Goal: Task Accomplishment & Management: Use online tool/utility

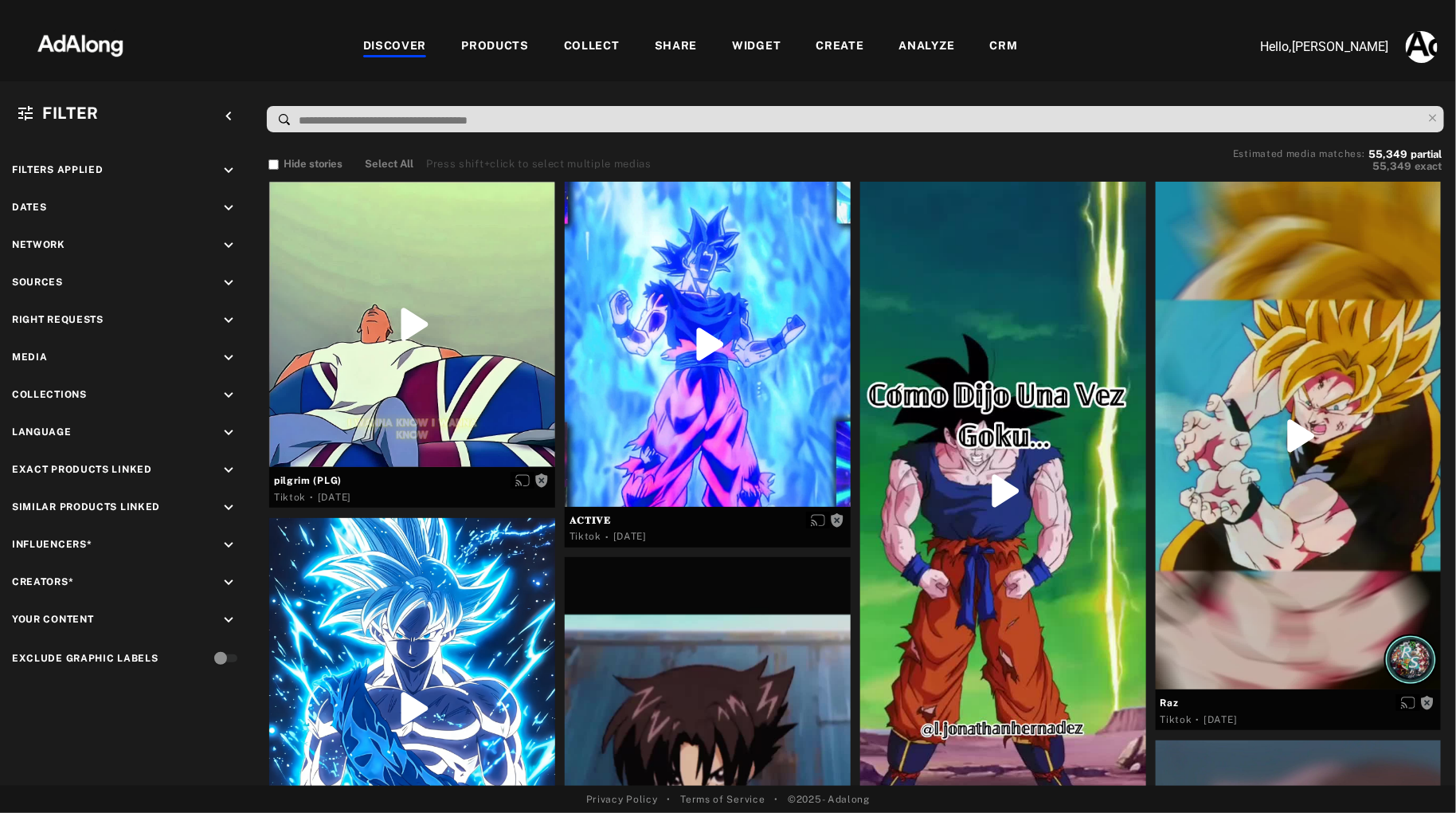
click at [1009, 42] on div "CRM" at bounding box center [1004, 47] width 28 height 19
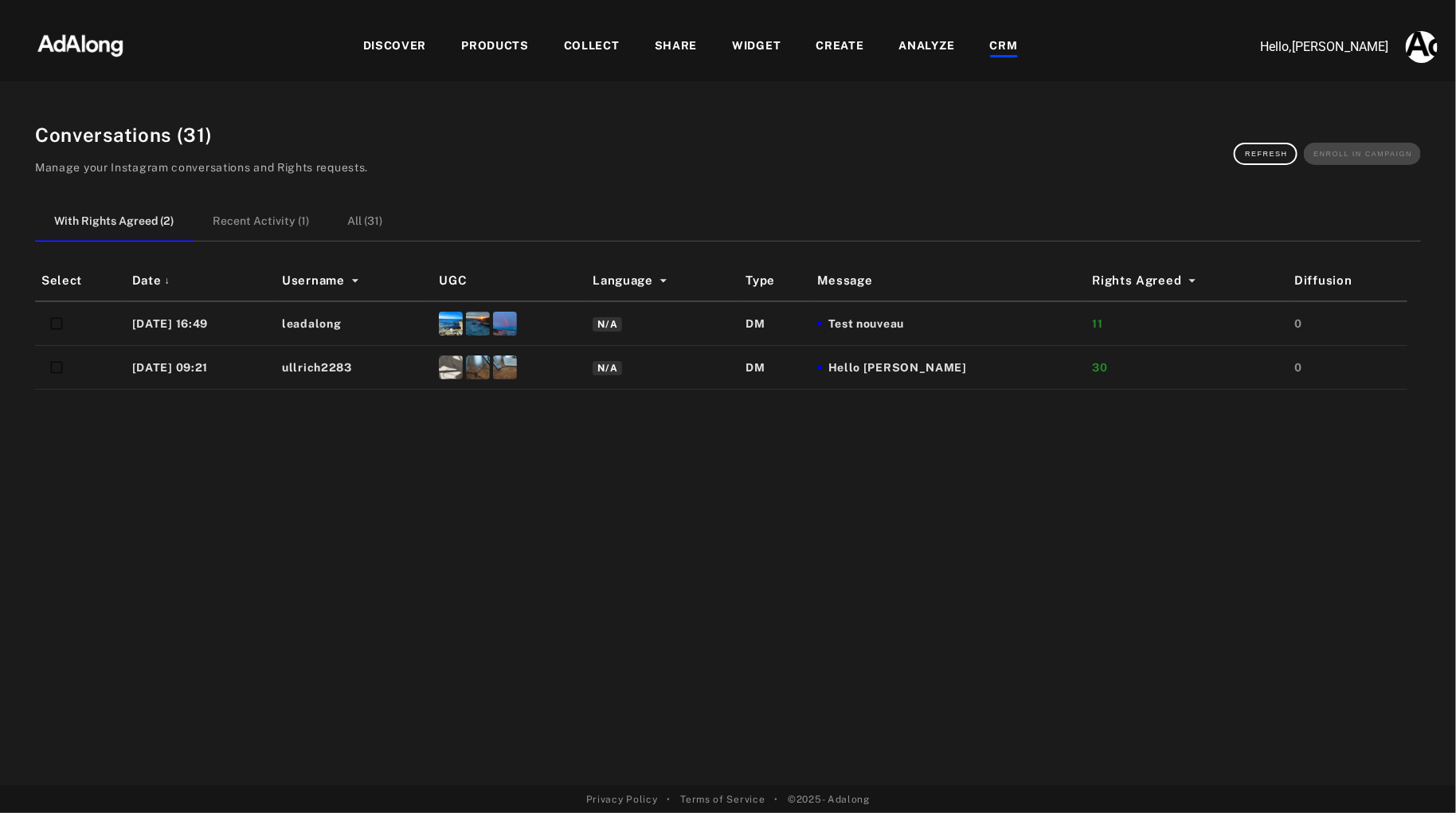
click at [594, 48] on div "COLLECT" at bounding box center [592, 47] width 56 height 19
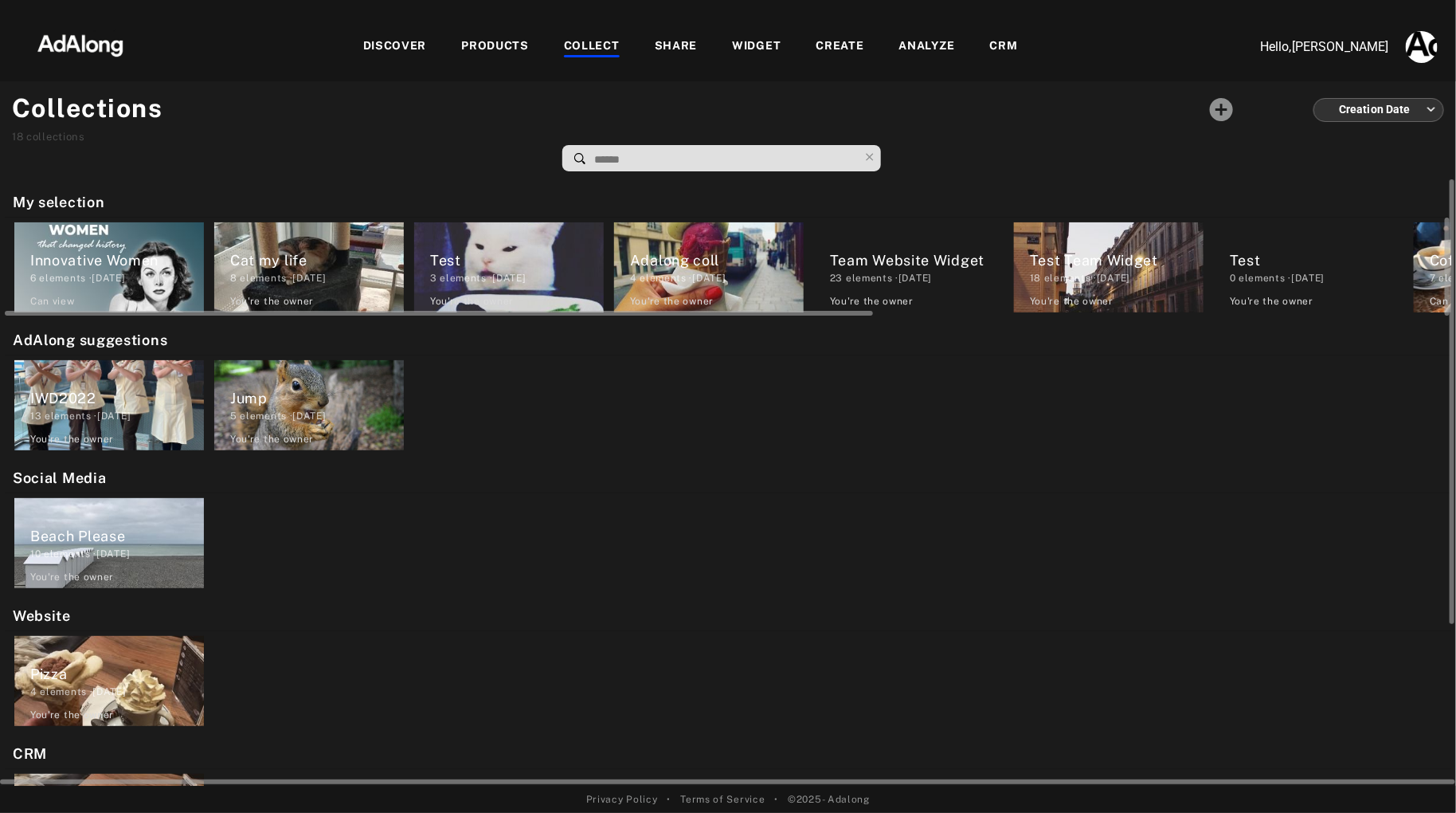
click at [307, 272] on div "8 elements · [DATE]" at bounding box center [317, 278] width 174 height 14
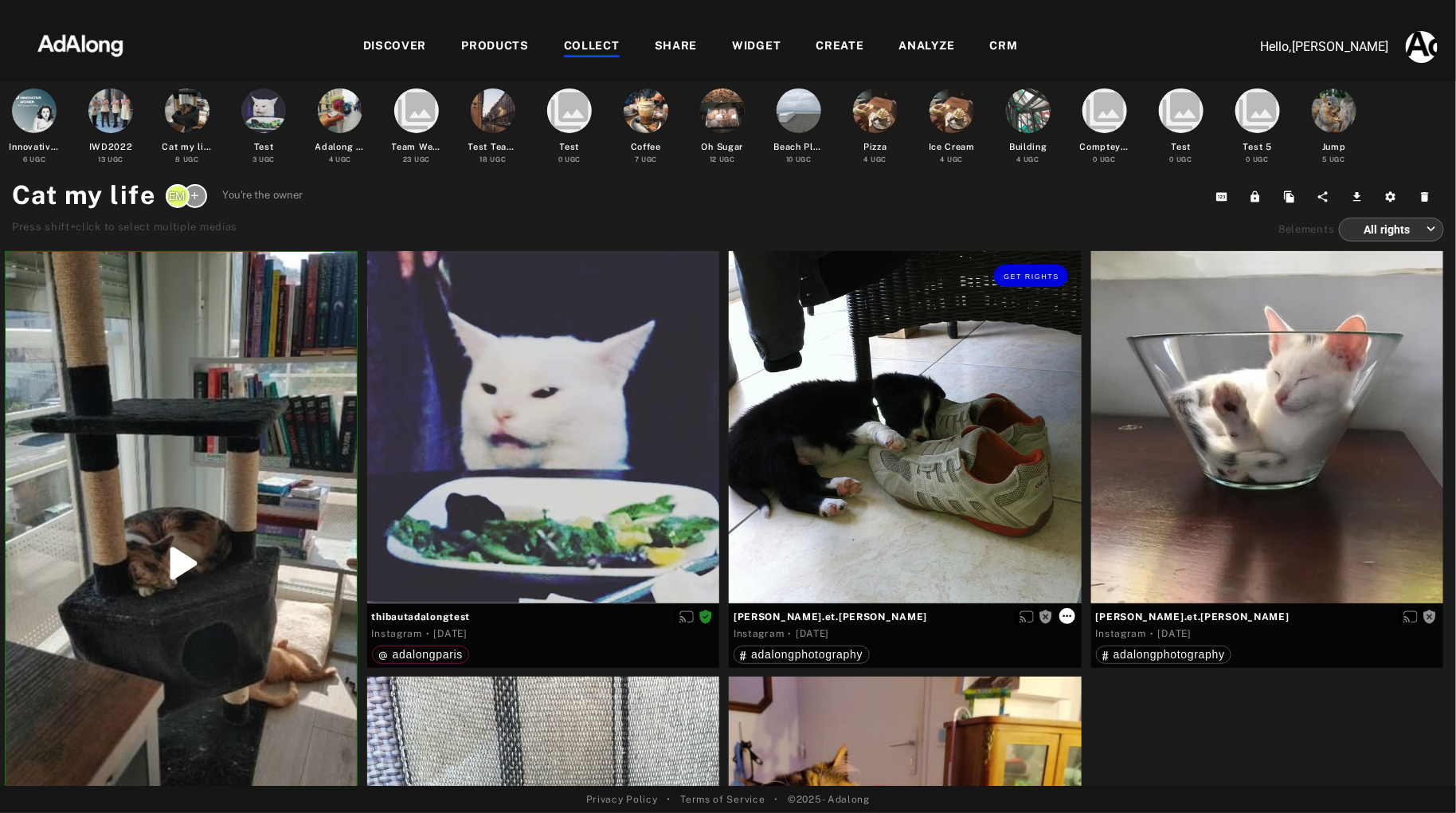
click at [1068, 617] on icon at bounding box center [1066, 615] width 12 height 12
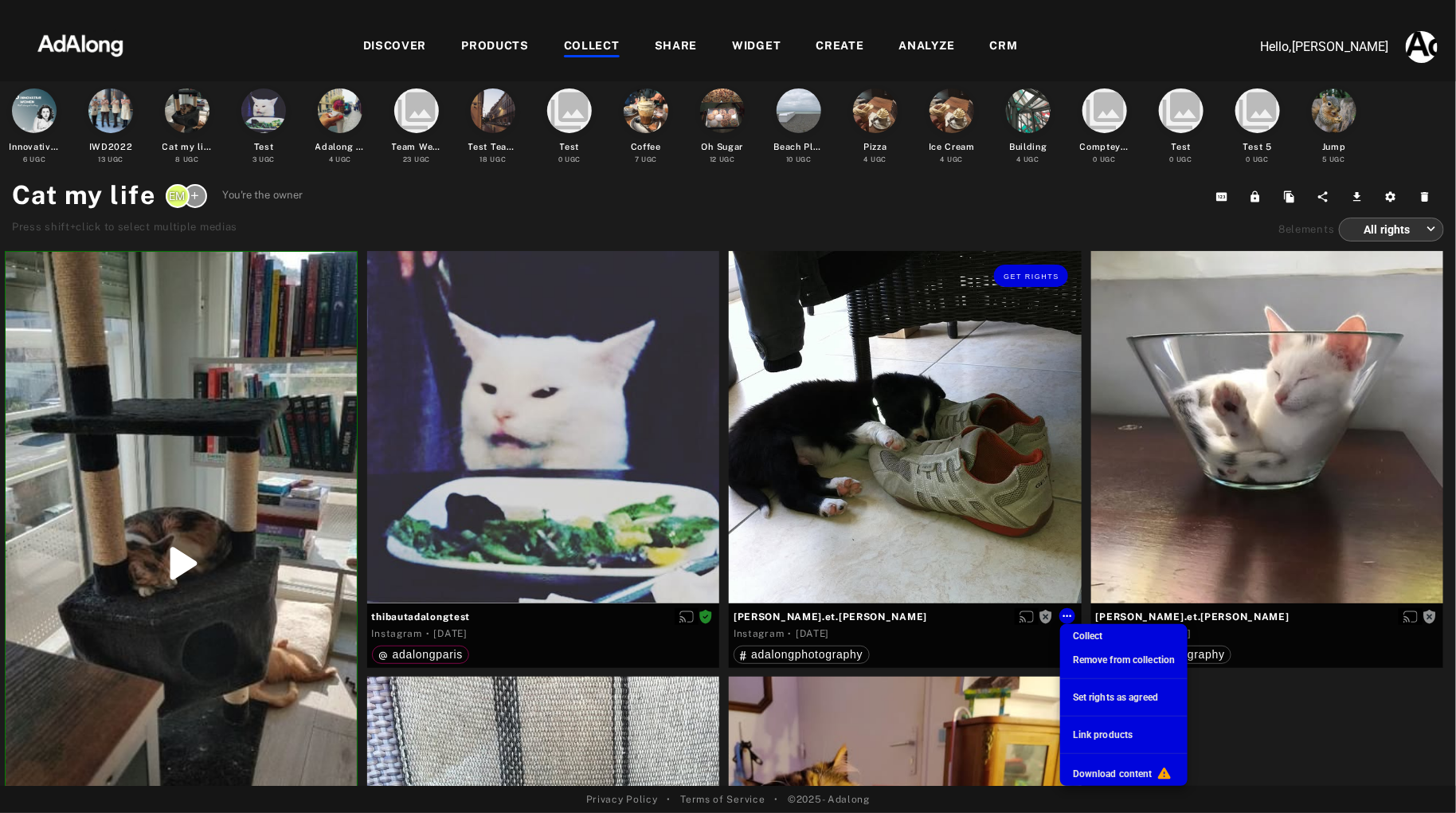
click at [1029, 275] on div at bounding box center [728, 406] width 1456 height 813
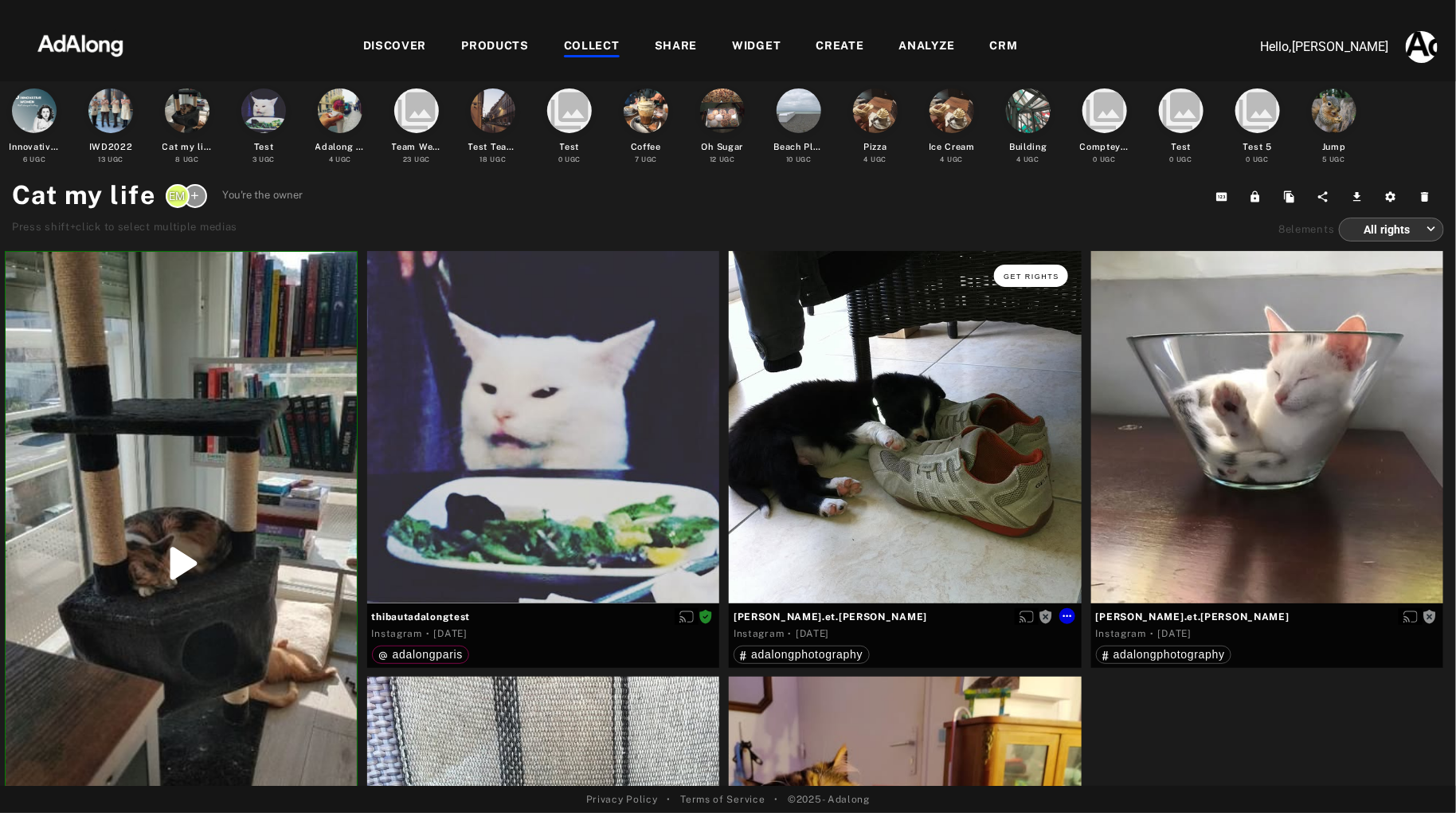
click at [1030, 273] on span "Get rights" at bounding box center [1031, 277] width 56 height 8
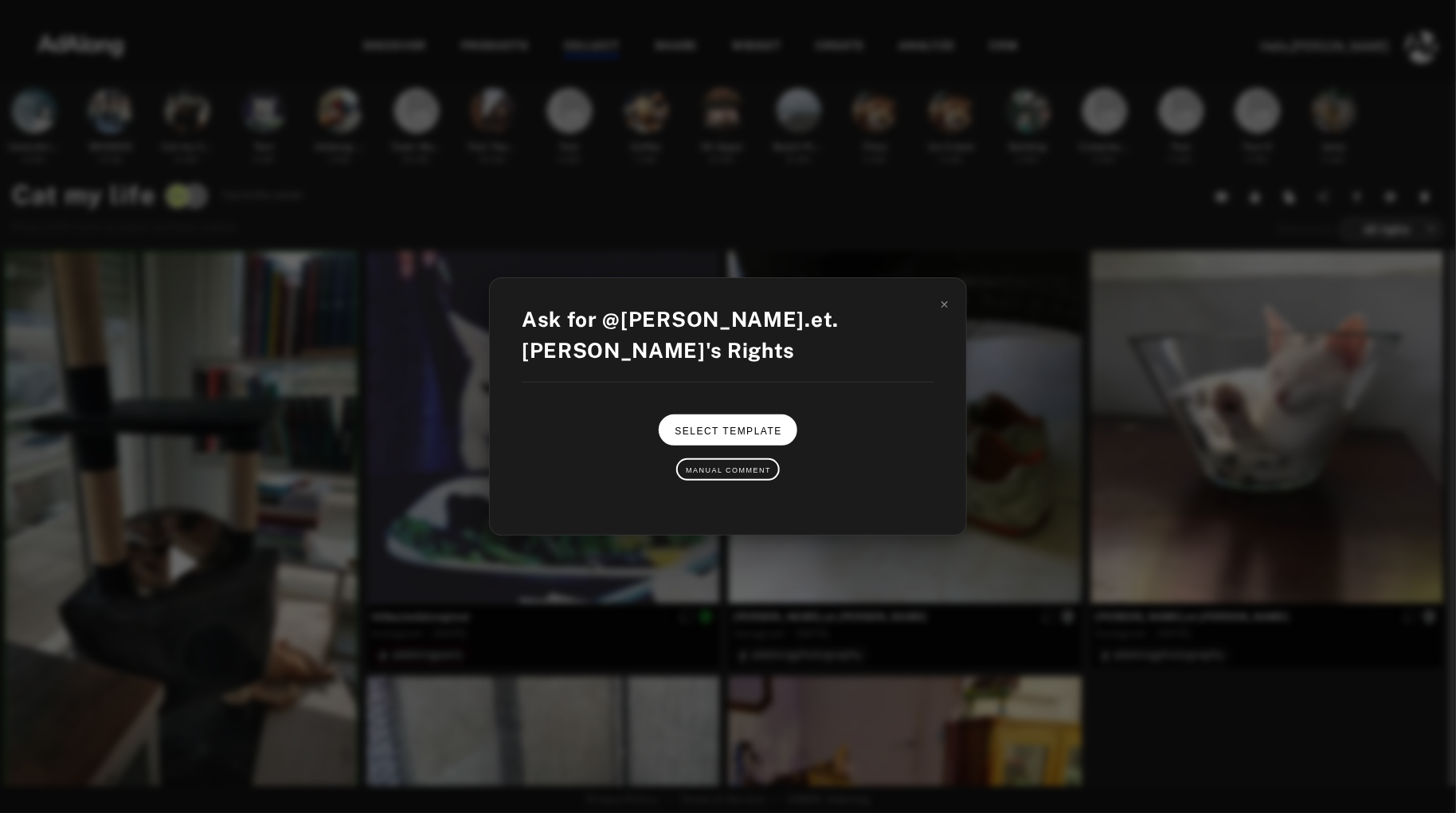
click at [730, 422] on button "Select Template" at bounding box center [727, 430] width 137 height 31
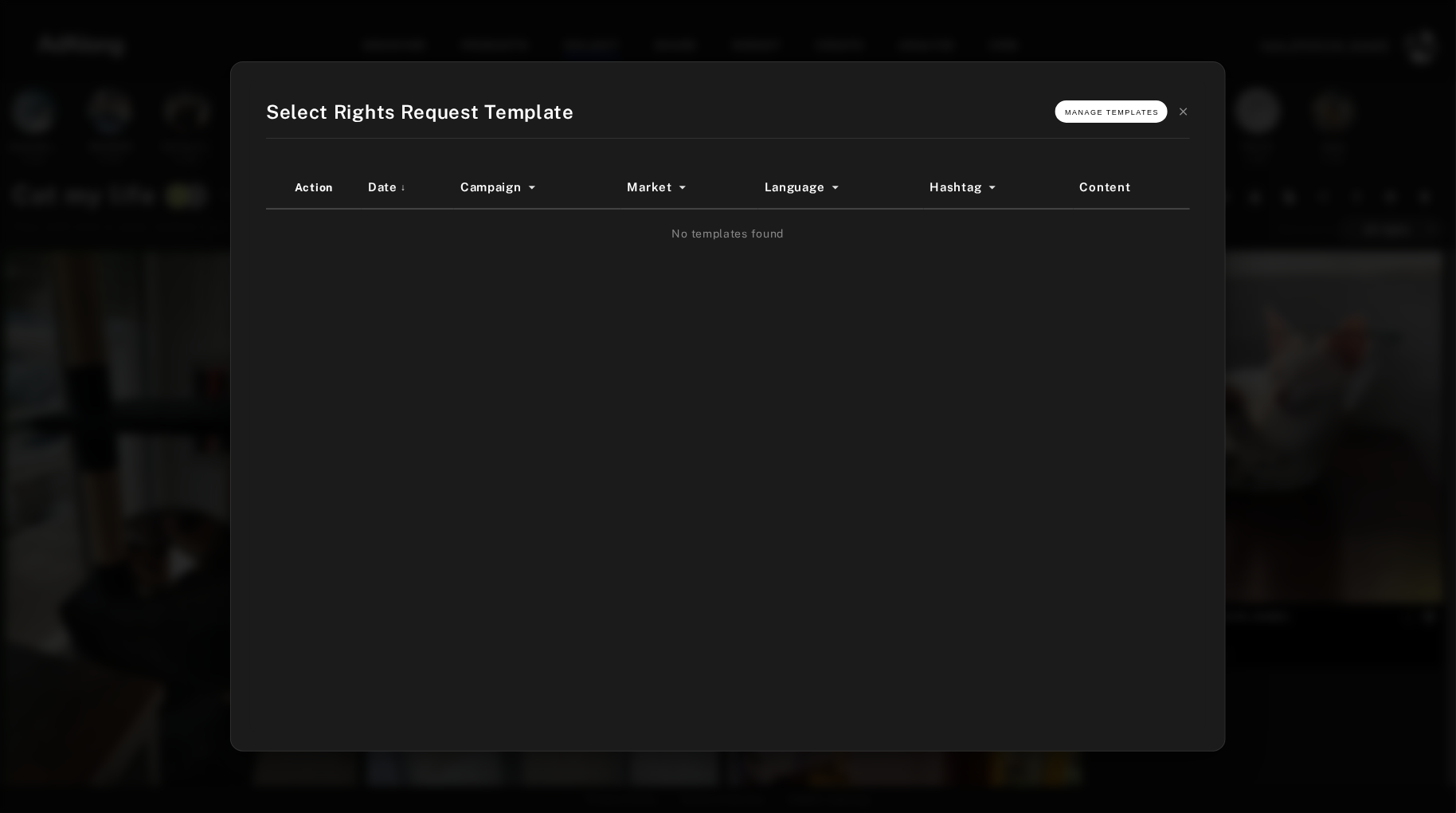
click at [1107, 111] on span "Manage Templates" at bounding box center [1112, 112] width 94 height 8
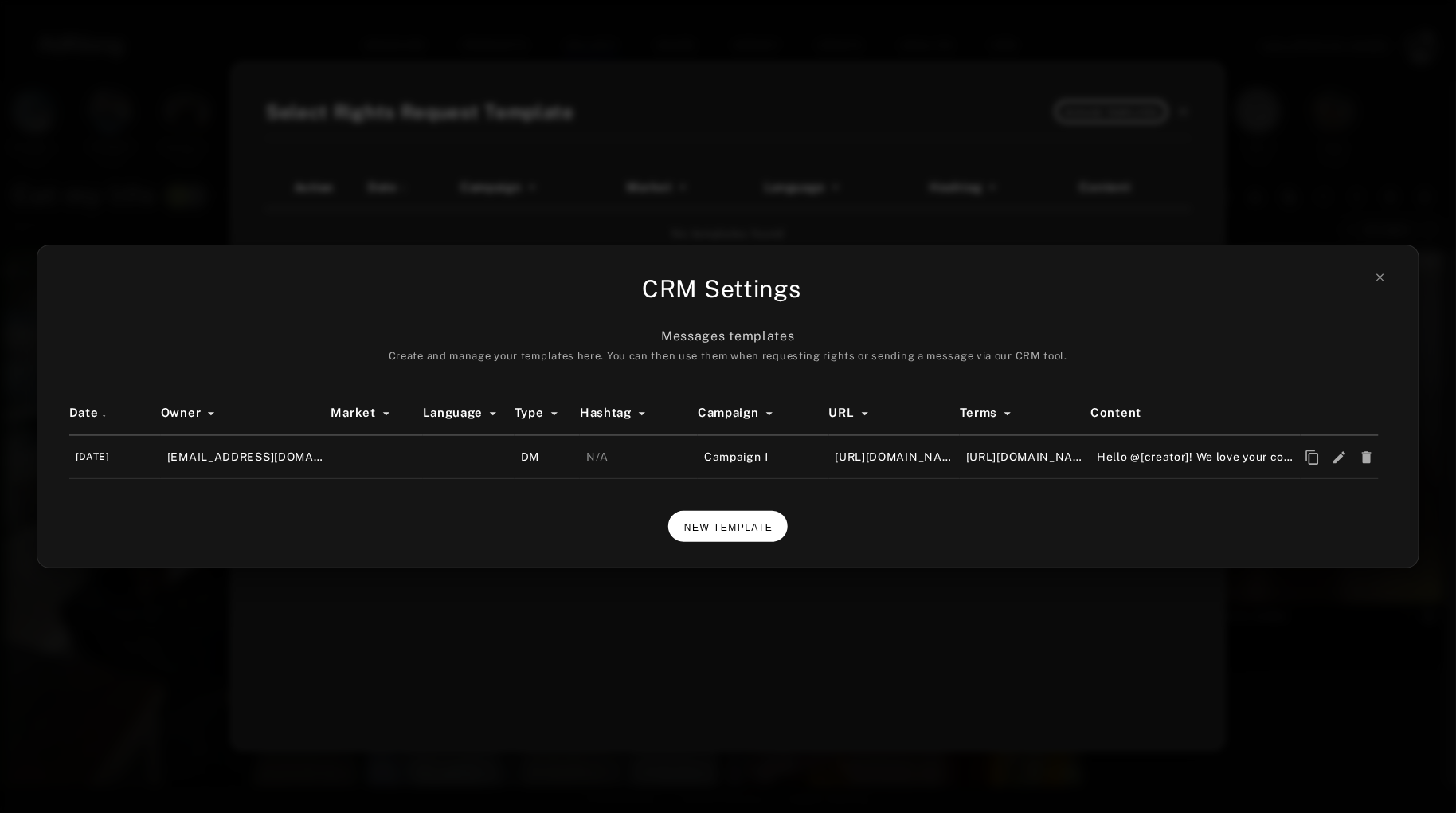
click at [739, 531] on span "NEW TEMPLATE" at bounding box center [728, 528] width 89 height 12
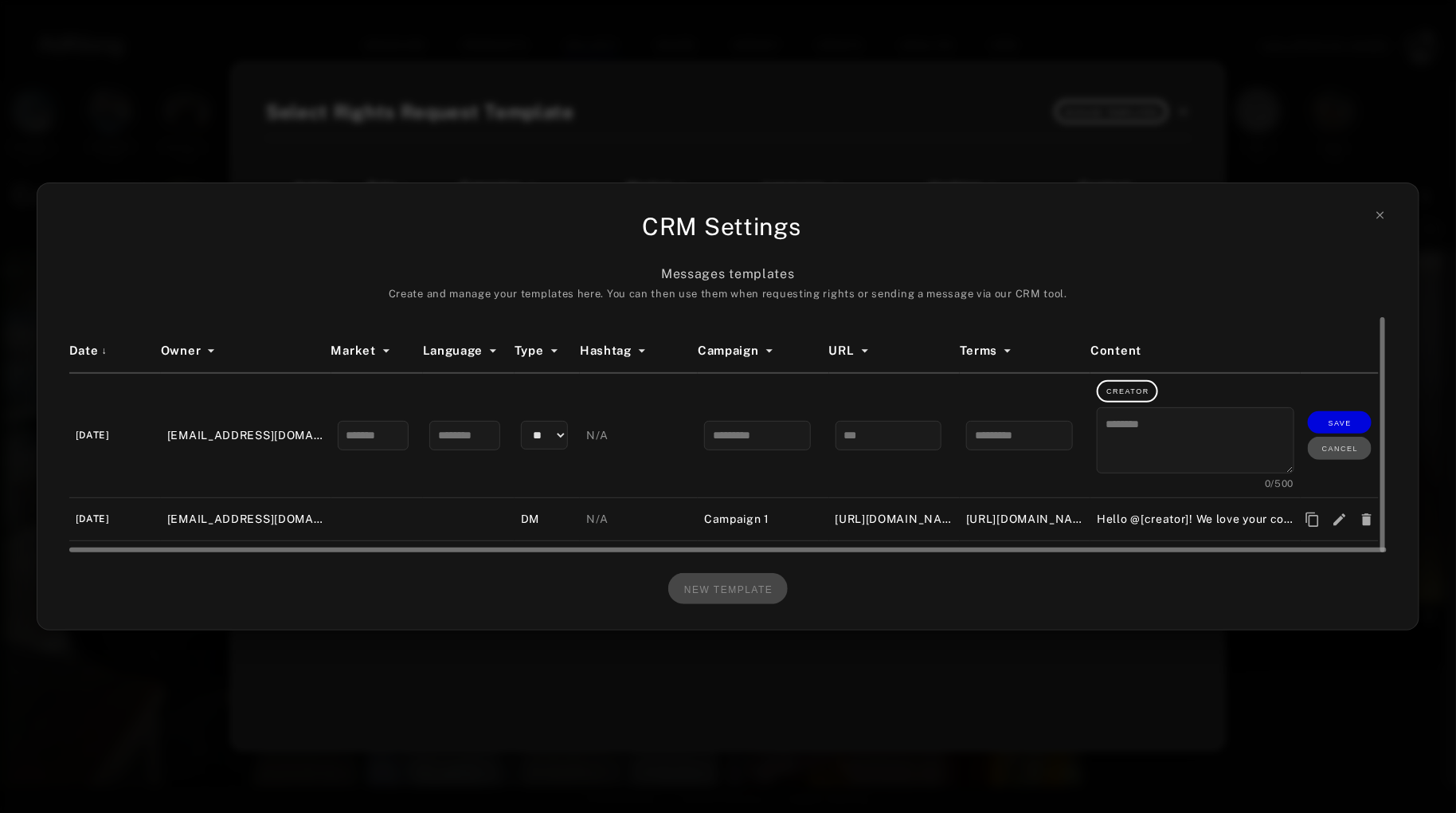
click at [561, 436] on select "** **" at bounding box center [545, 435] width 48 height 29
select select "**"
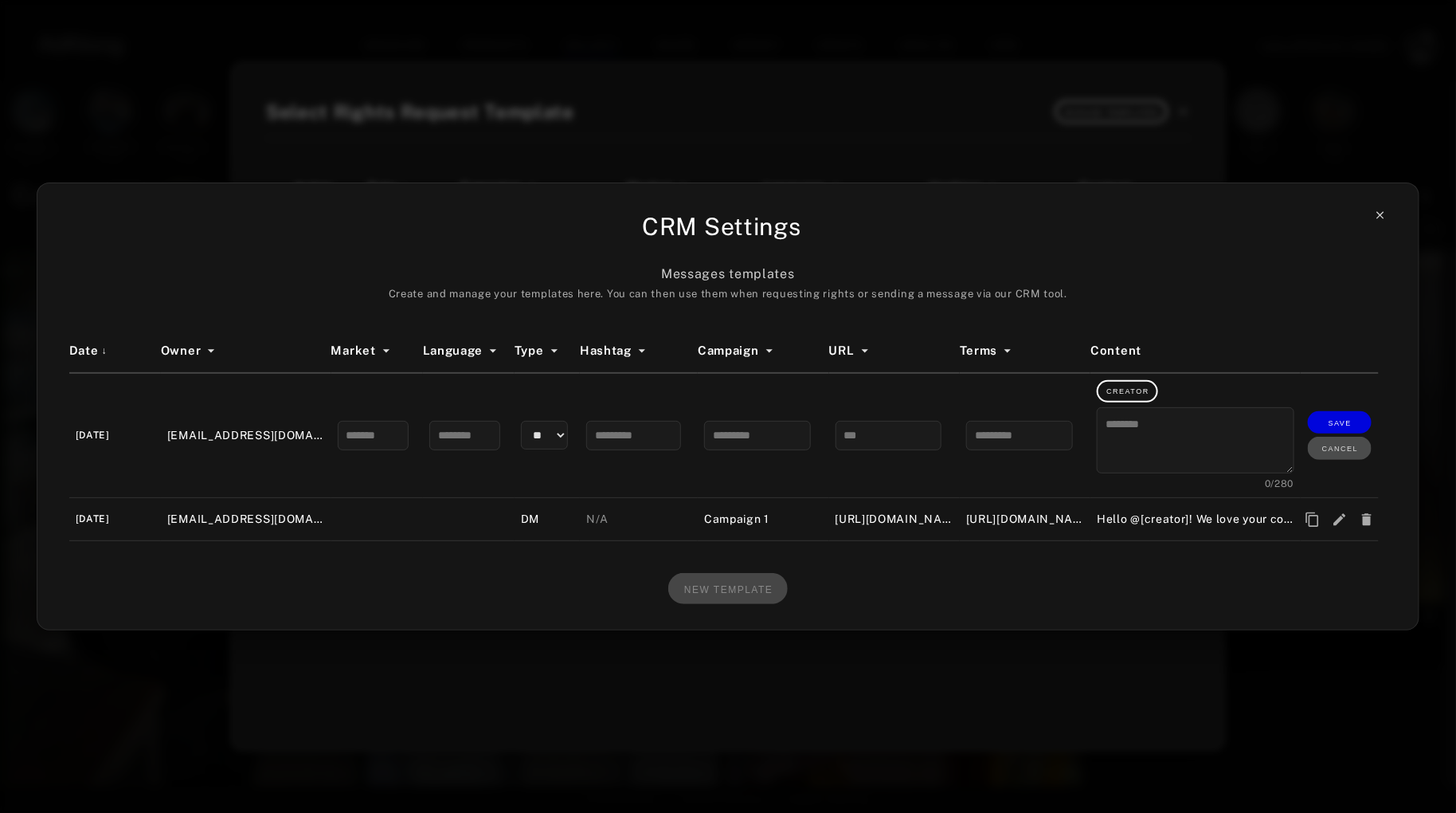
click at [1380, 216] on icon at bounding box center [1380, 214] width 7 height 7
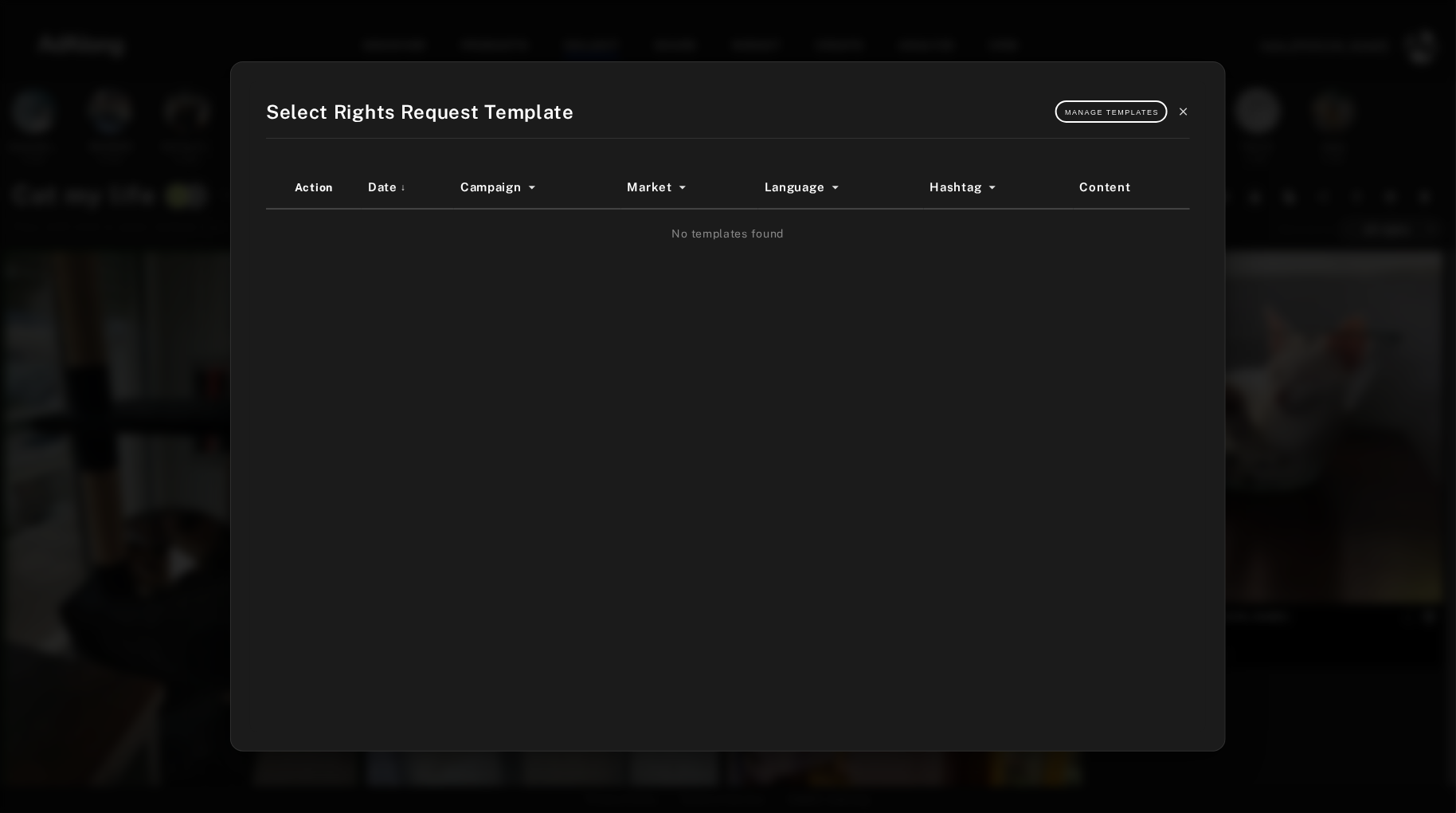
click at [1184, 116] on icon at bounding box center [1182, 111] width 12 height 12
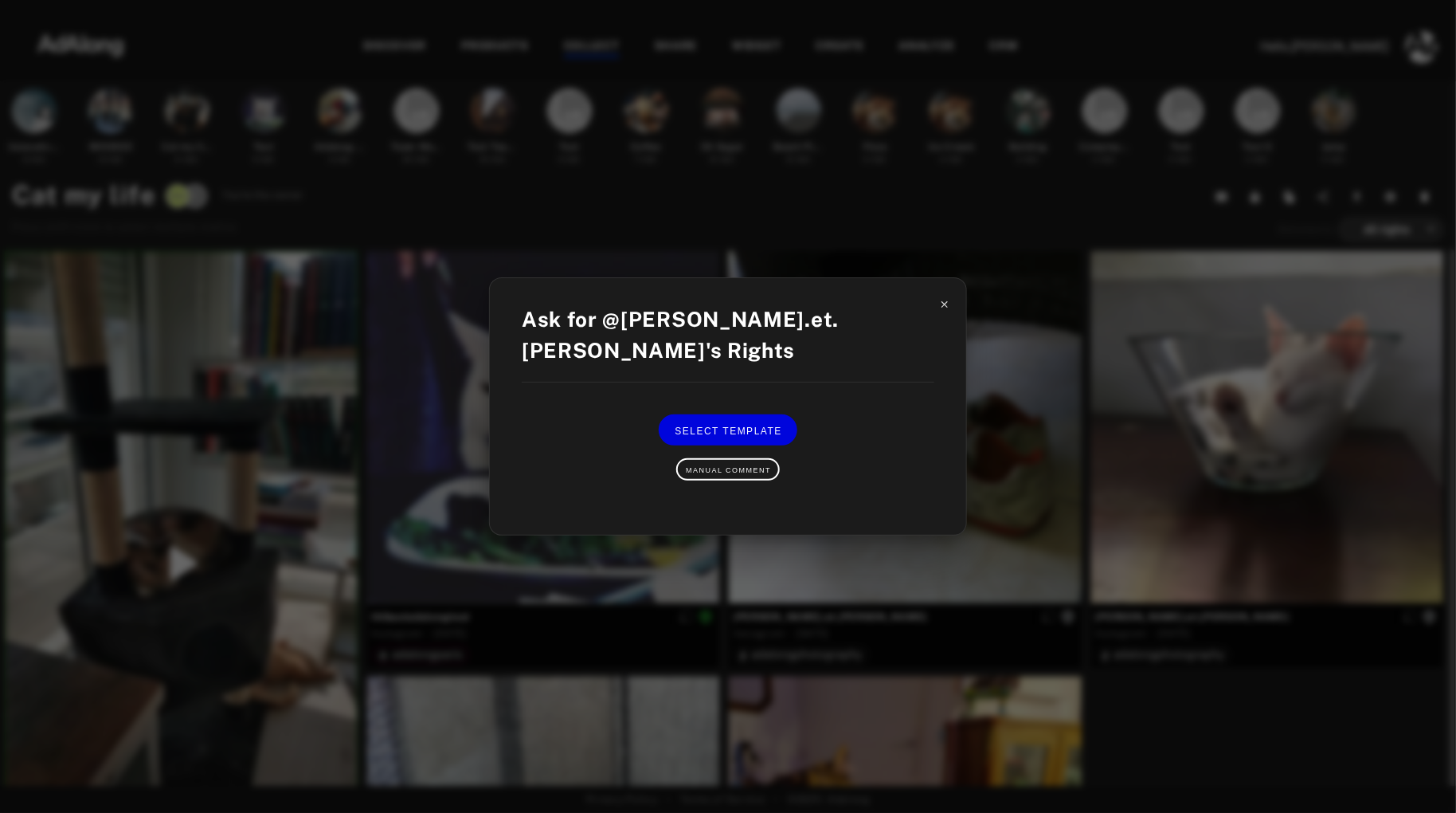
click at [947, 307] on icon at bounding box center [944, 304] width 7 height 7
